Goal: Task Accomplishment & Management: Use online tool/utility

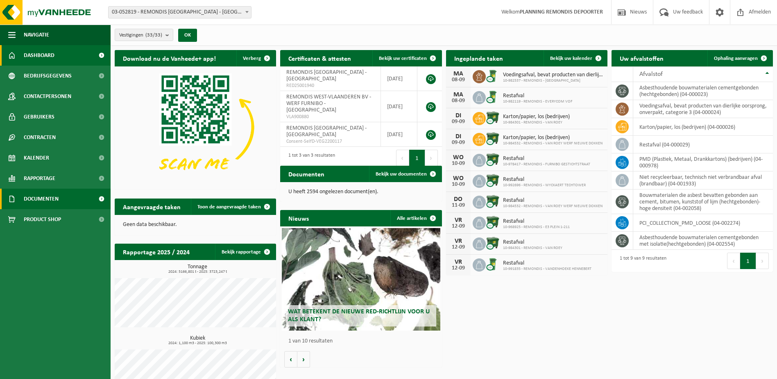
drag, startPoint x: 31, startPoint y: 201, endPoint x: 53, endPoint y: 200, distance: 22.1
click at [31, 201] on span "Documenten" at bounding box center [41, 198] width 35 height 20
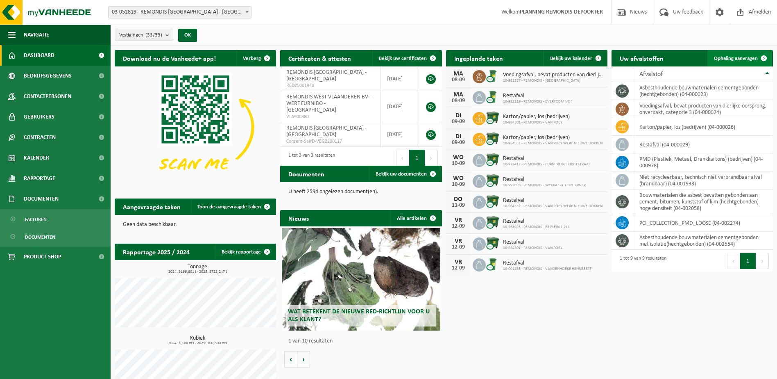
click at [729, 57] on span "Ophaling aanvragen" at bounding box center [736, 58] width 44 height 5
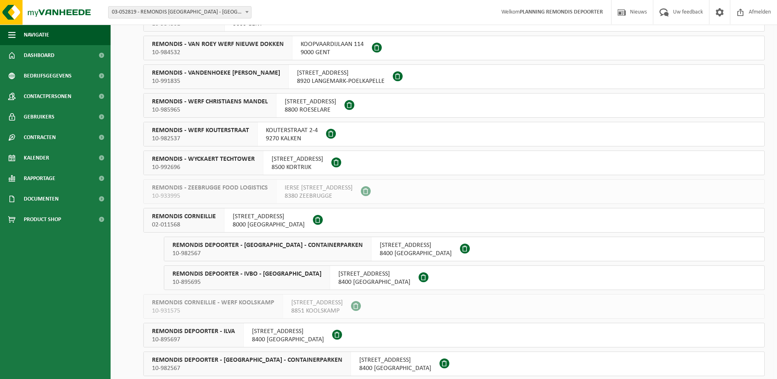
scroll to position [410, 0]
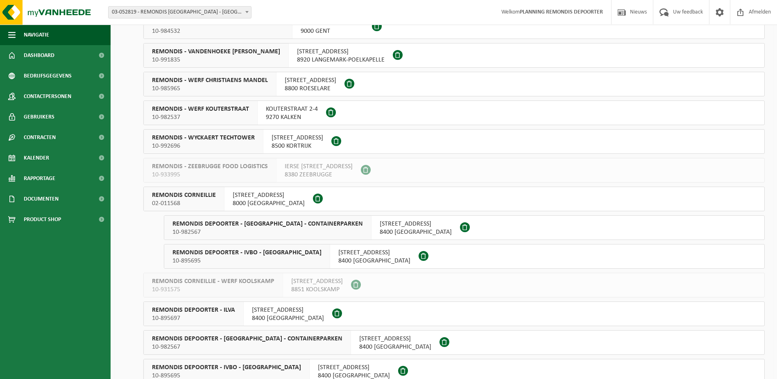
click at [195, 200] on span "02-011568" at bounding box center [184, 203] width 64 height 8
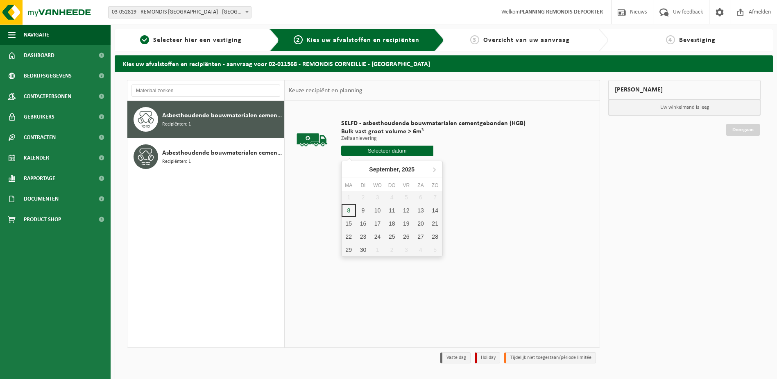
click at [383, 149] on input "text" at bounding box center [387, 150] width 92 height 10
click at [345, 210] on div "8" at bounding box center [349, 210] width 14 height 13
type input "Van 2025-09-08"
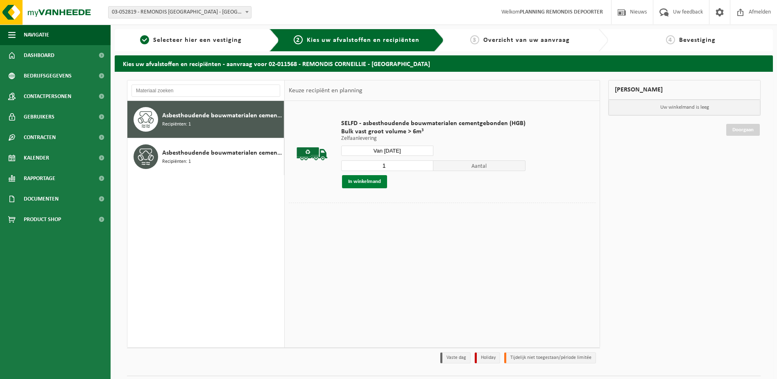
click at [350, 177] on button "In winkelmand" at bounding box center [364, 181] width 45 height 13
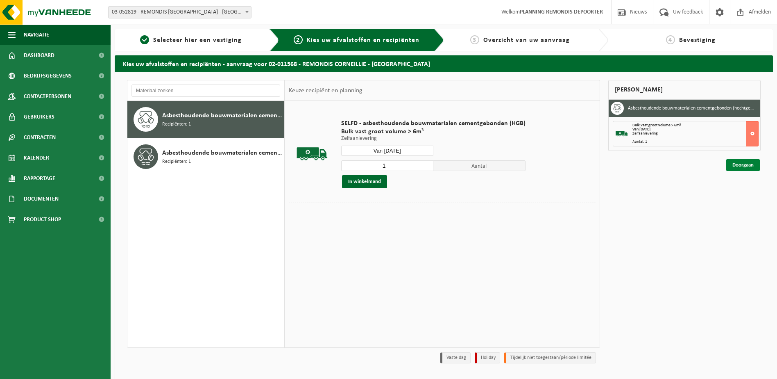
click at [740, 163] on link "Doorgaan" at bounding box center [743, 165] width 34 height 12
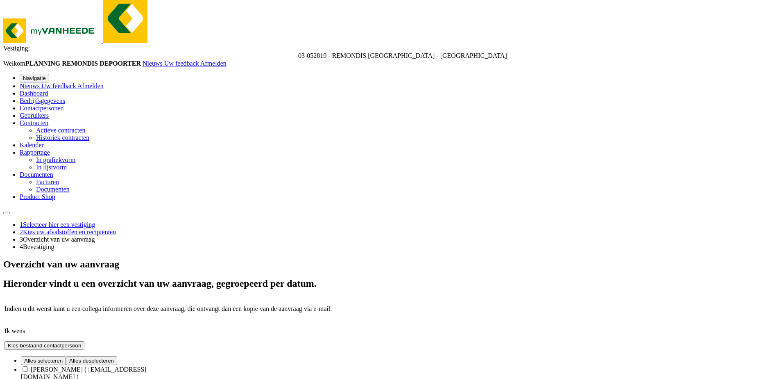
scroll to position [15, 0]
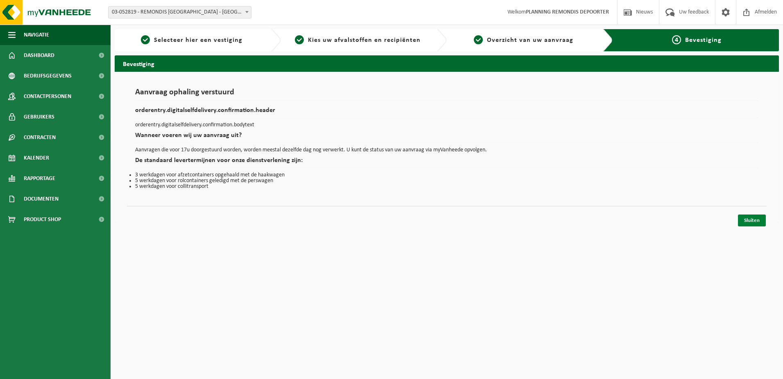
click at [747, 225] on link "Sluiten" at bounding box center [752, 220] width 28 height 12
